Goal: Use online tool/utility: Utilize a website feature to perform a specific function

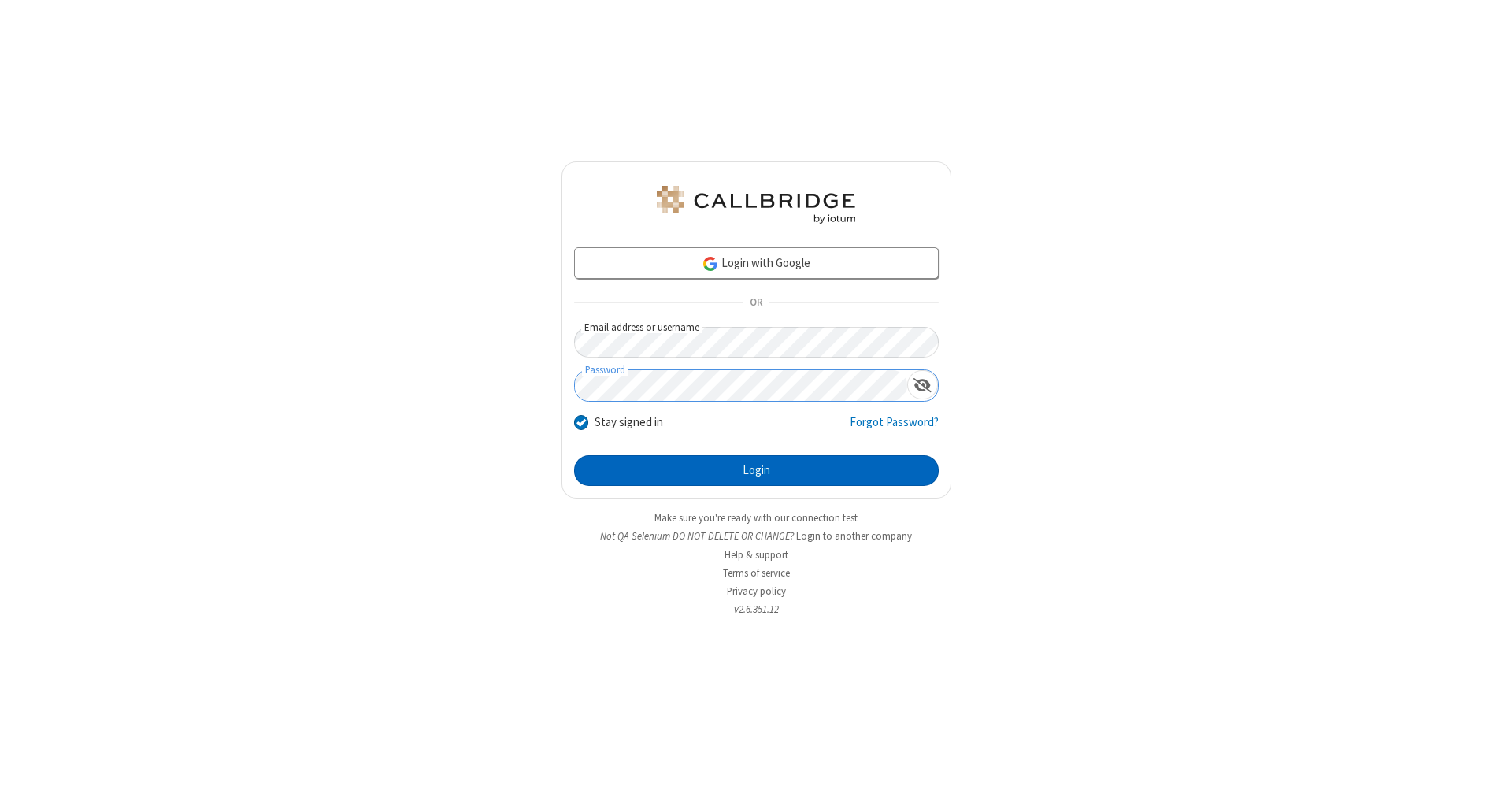
click at [756, 471] on button "Login" at bounding box center [756, 470] width 365 height 31
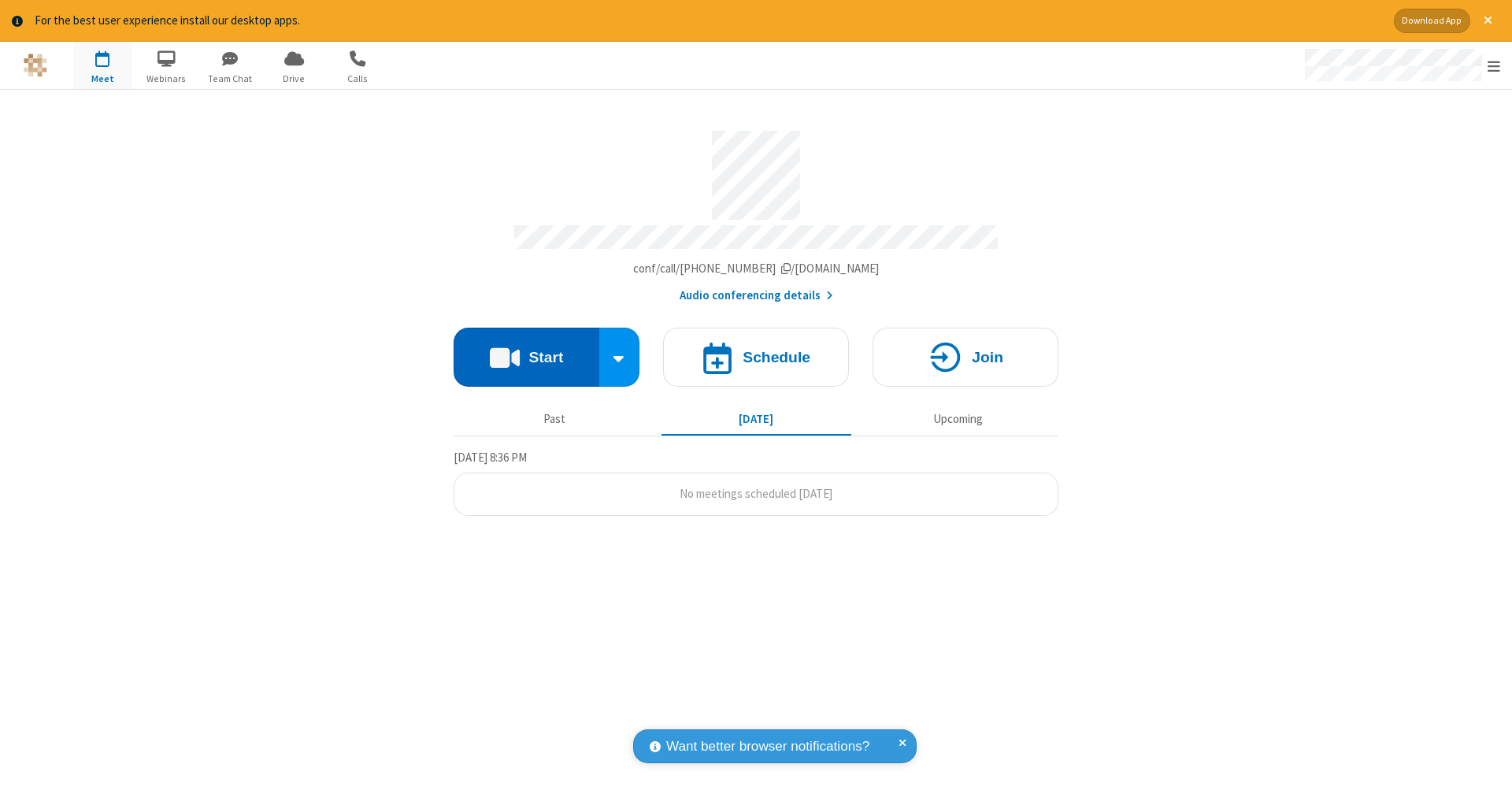
click at [526, 349] on button "Start" at bounding box center [527, 358] width 146 height 59
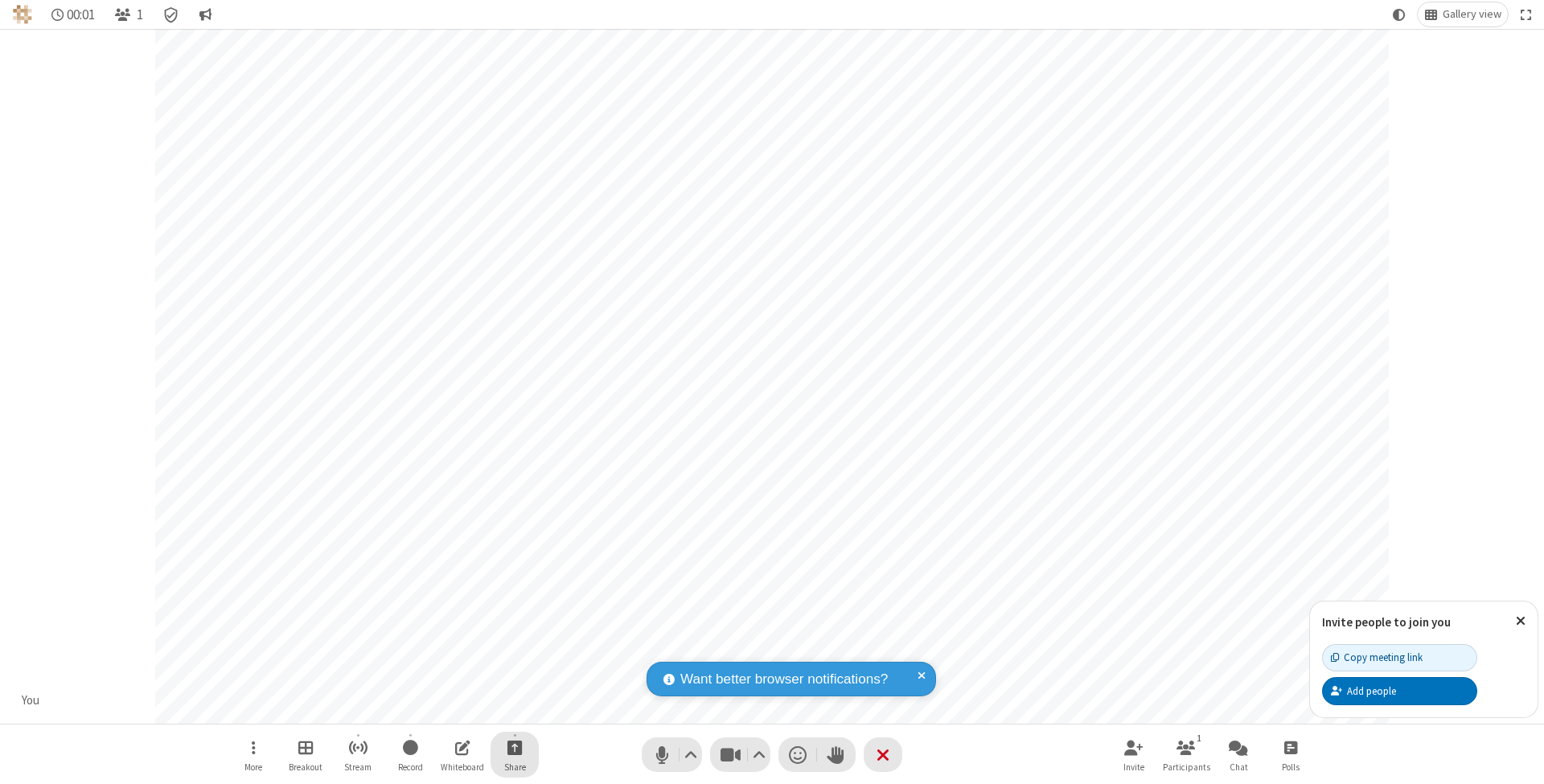
click at [514, 747] on span "Start sharing" at bounding box center [515, 747] width 15 height 20
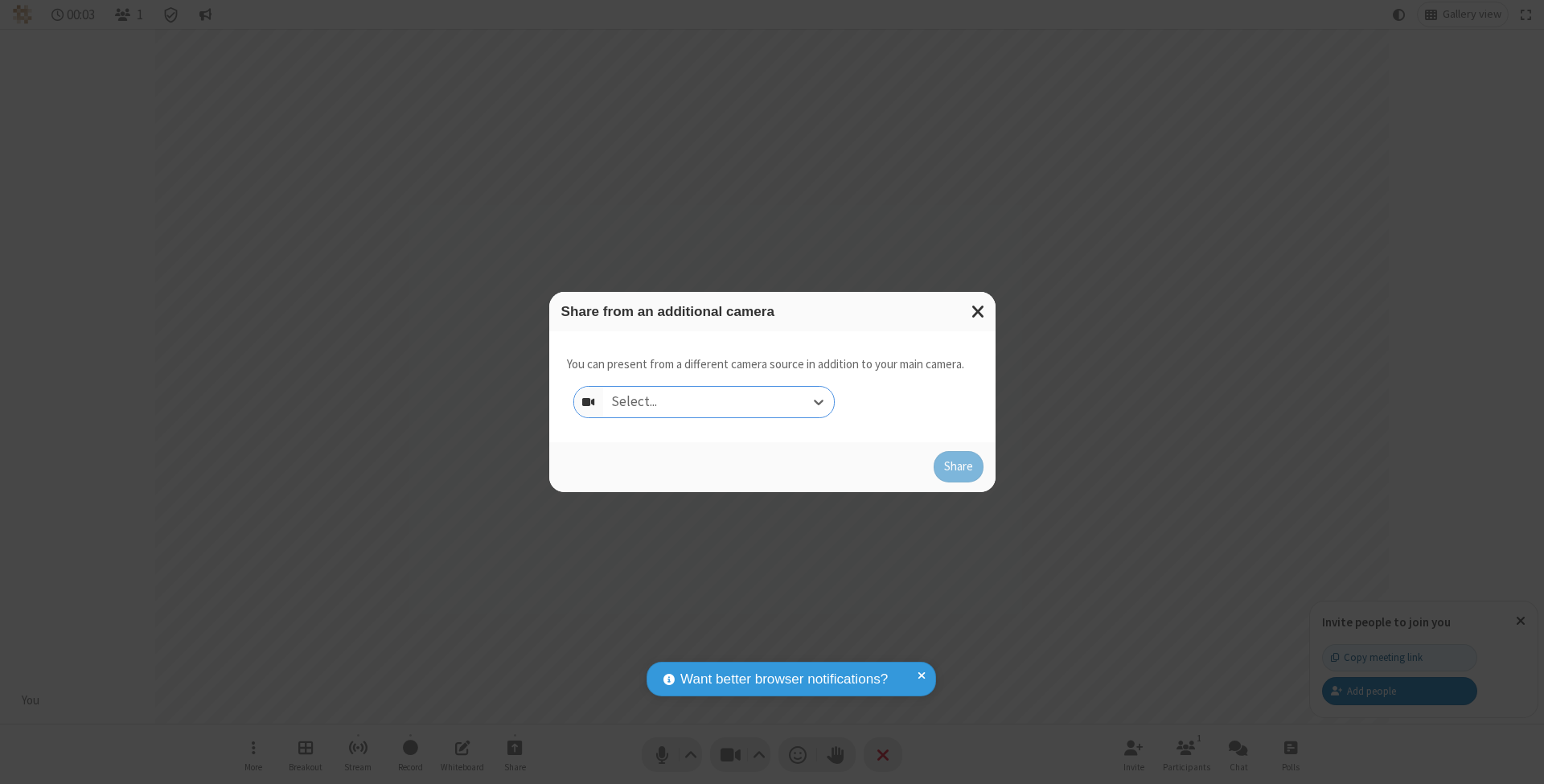
click at [718, 402] on div "Select..." at bounding box center [718, 403] width 230 height 31
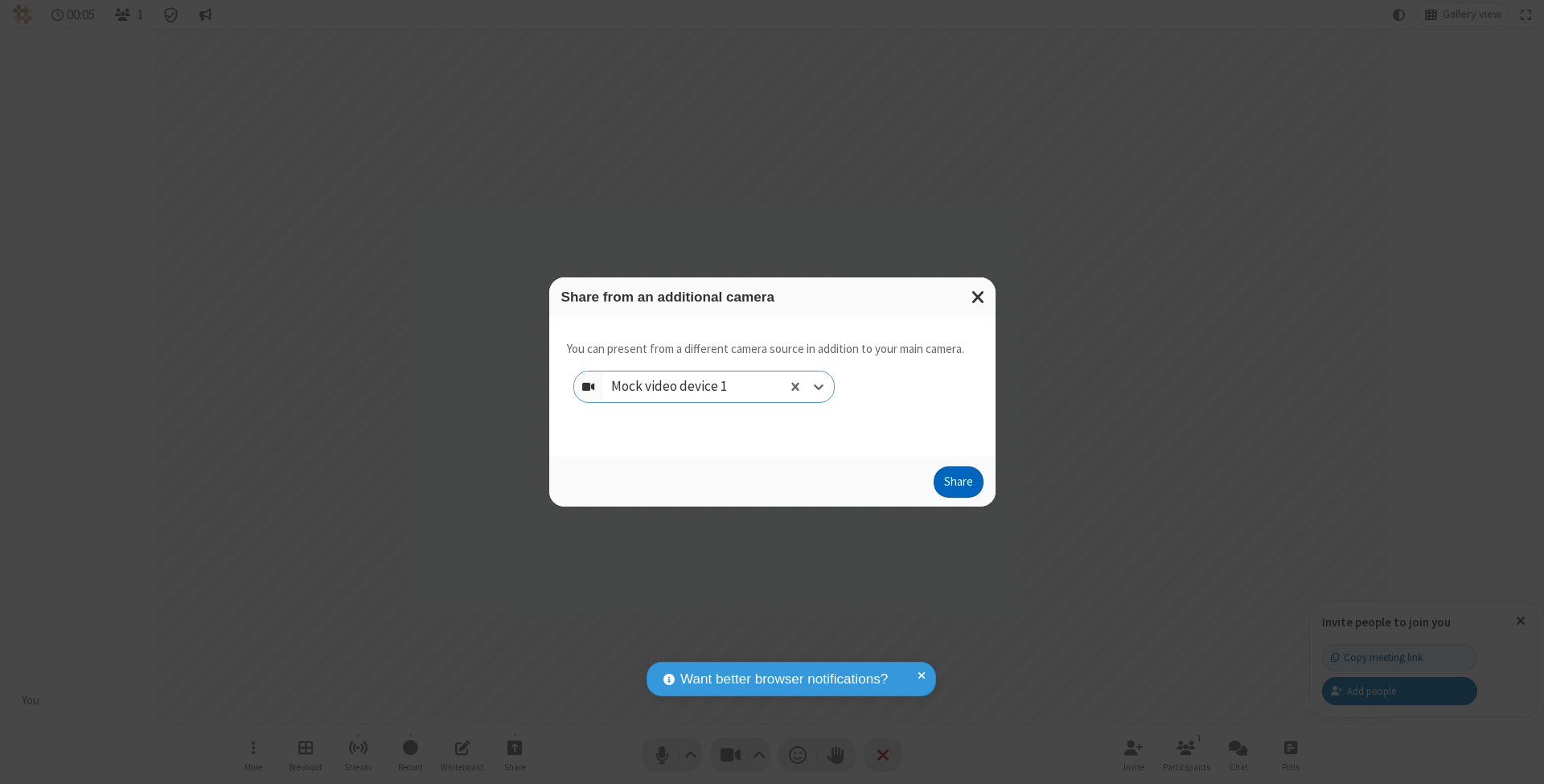
click at [958, 498] on button "Share" at bounding box center [959, 482] width 50 height 32
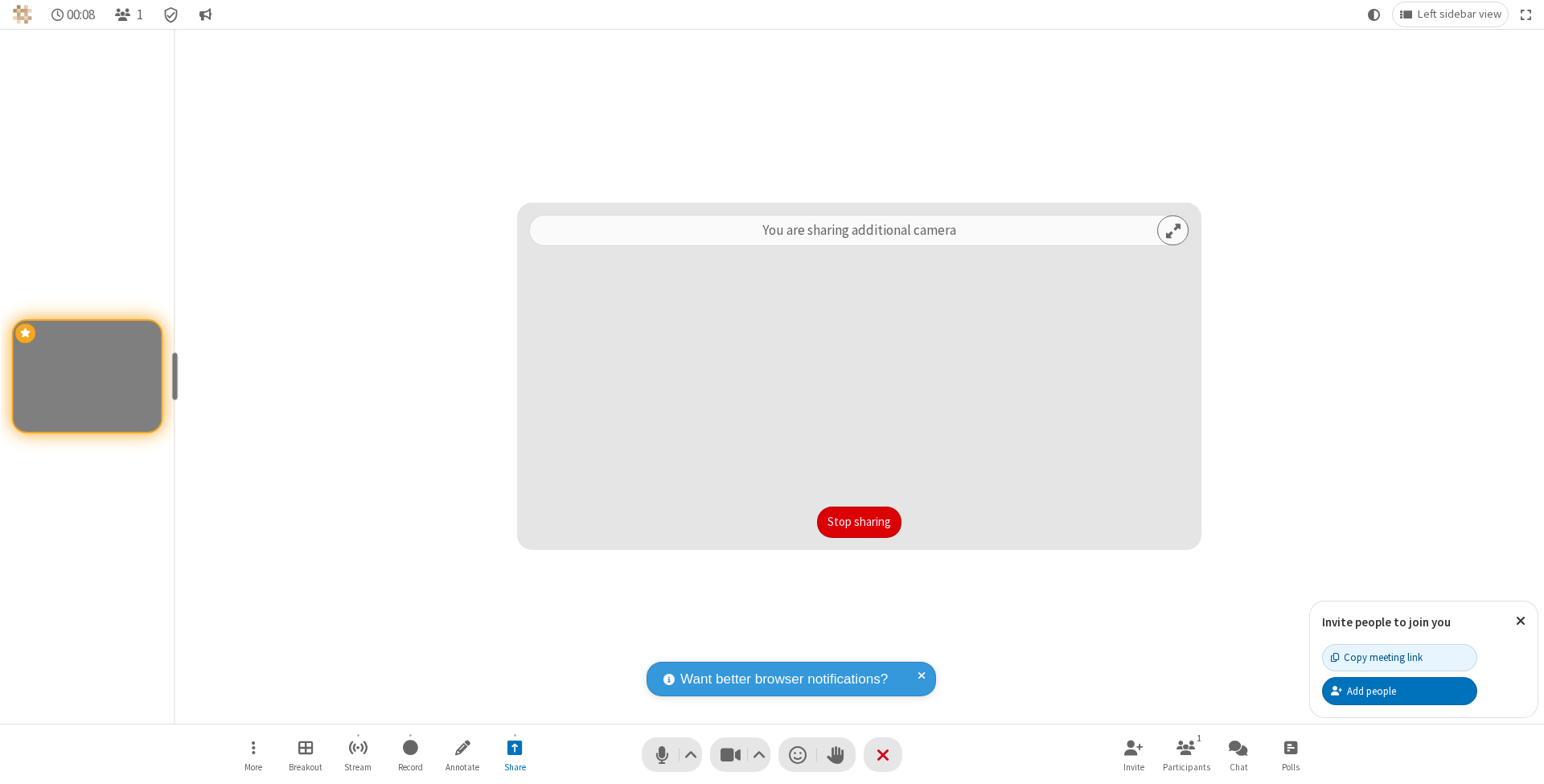
click at [859, 522] on button "Stop sharing" at bounding box center [859, 523] width 84 height 32
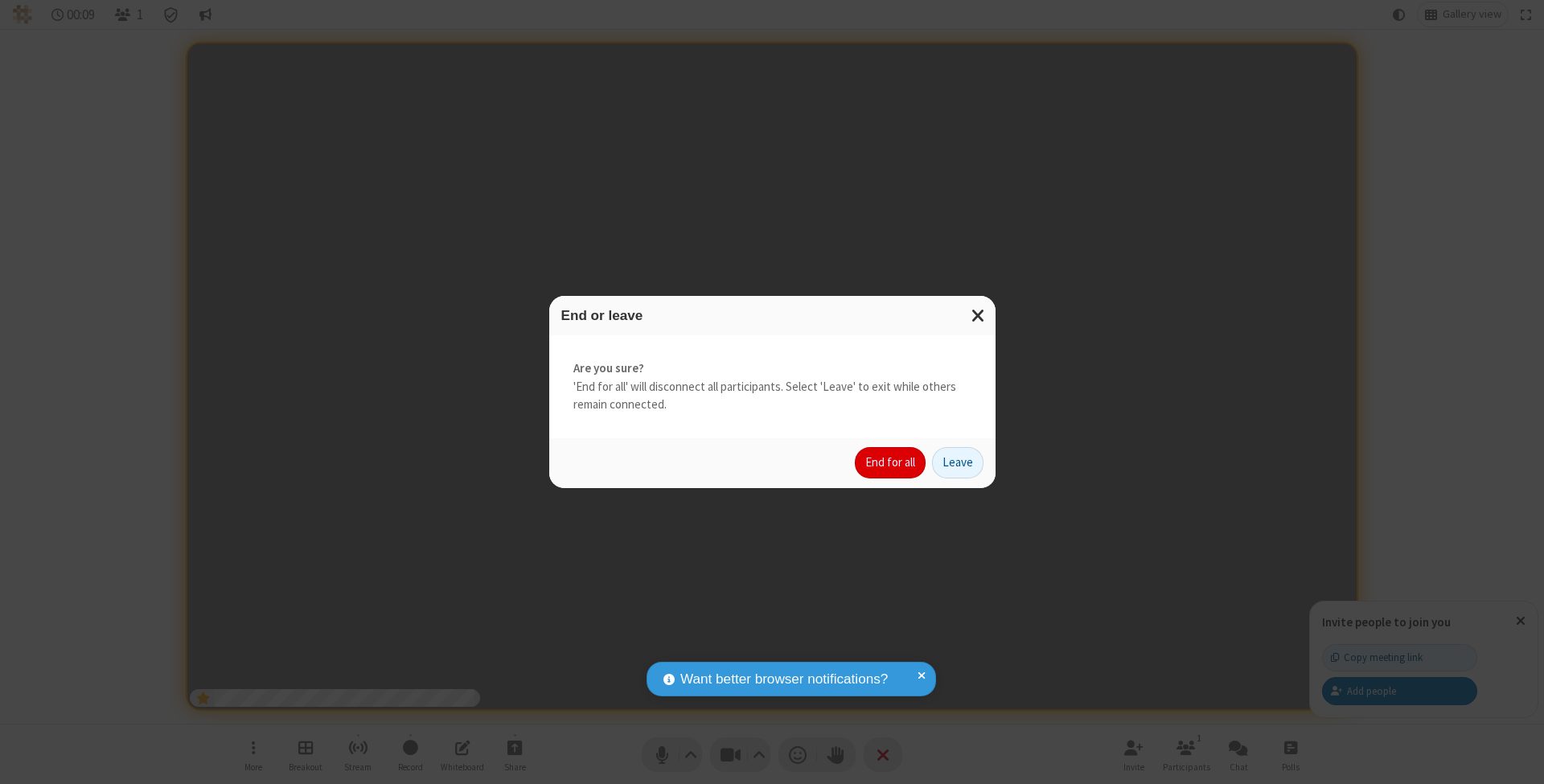
click at [892, 462] on button "End for all" at bounding box center [890, 463] width 71 height 32
